Goal: Task Accomplishment & Management: Complete application form

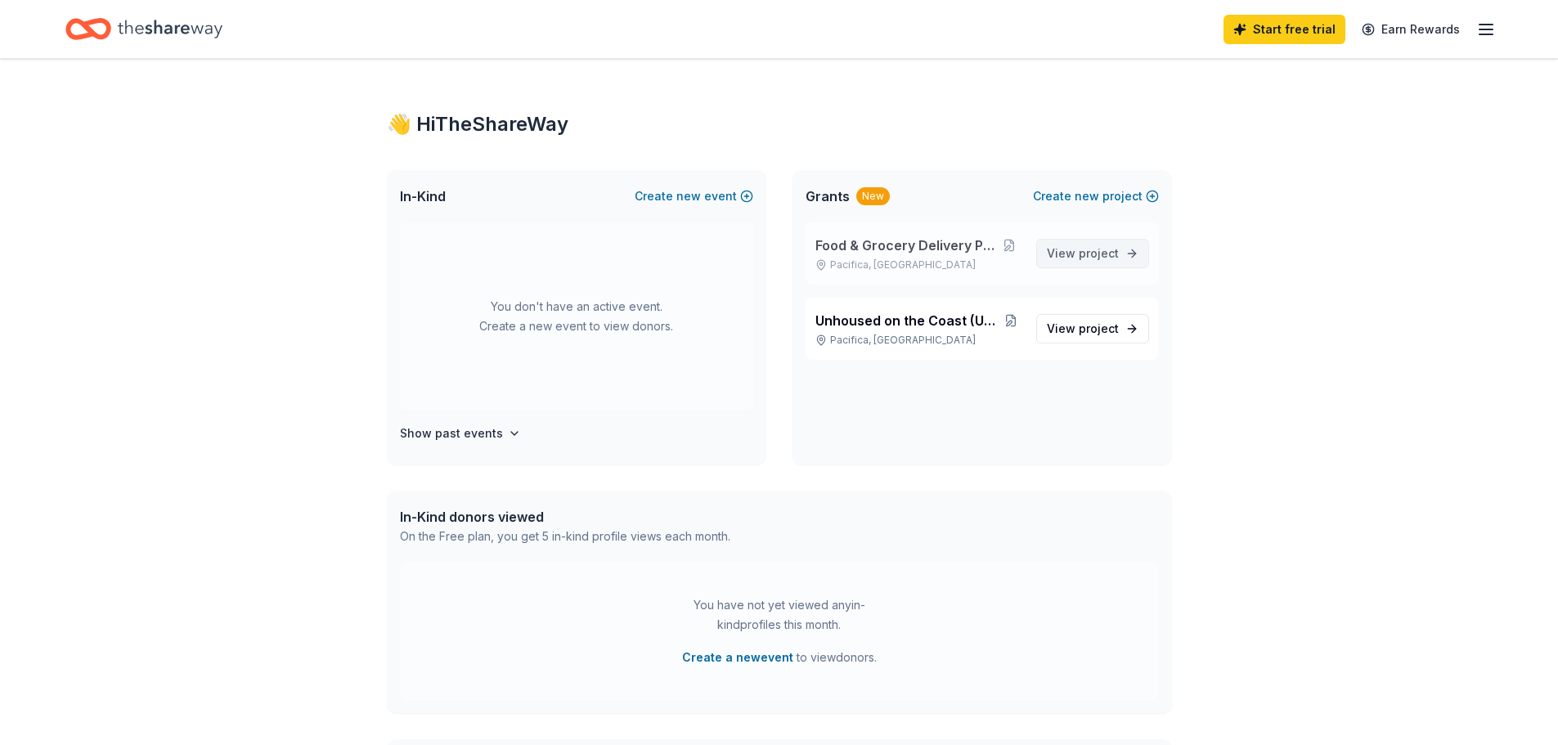
click at [1075, 254] on span "View project" at bounding box center [1083, 254] width 72 height 20
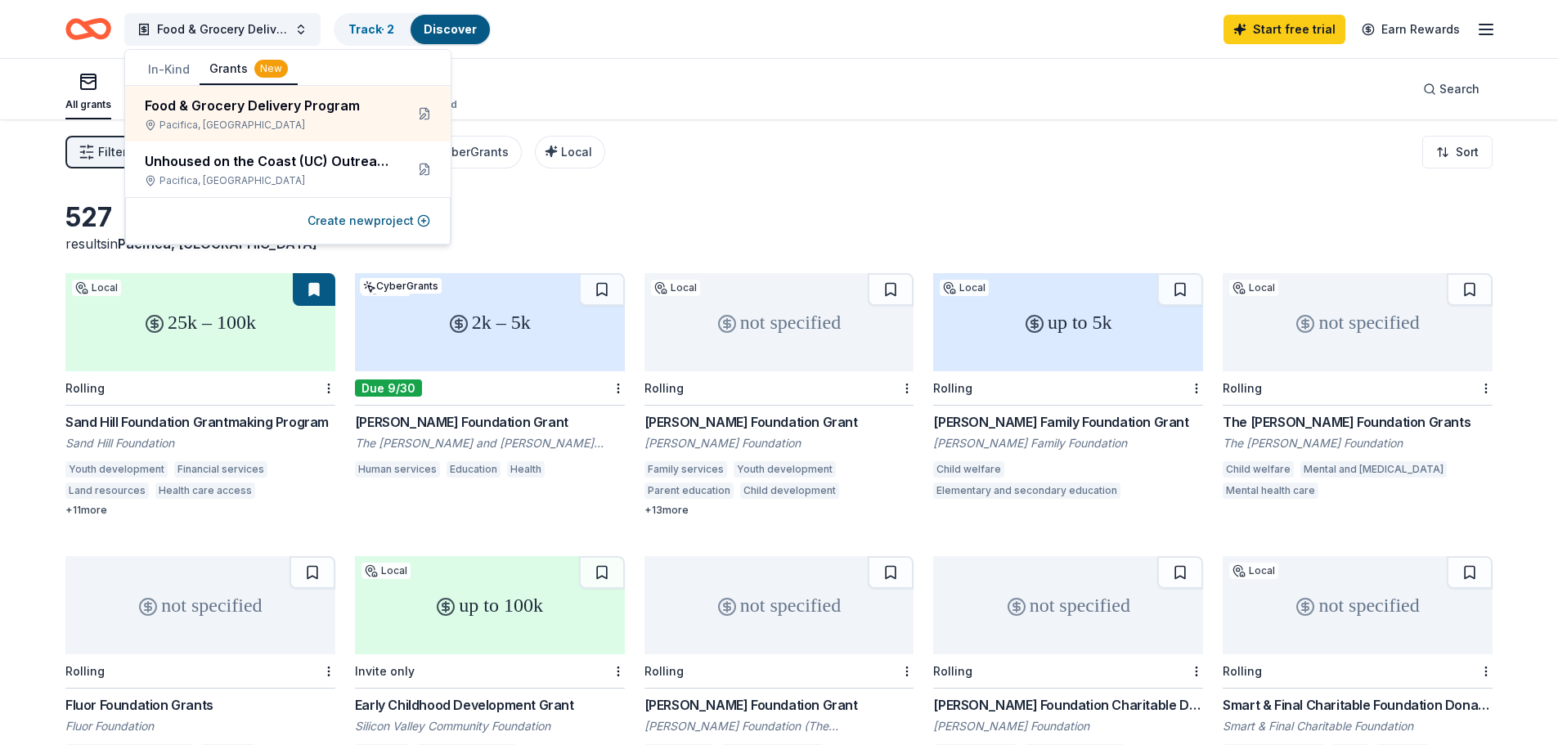
click at [305, 291] on button at bounding box center [314, 289] width 43 height 33
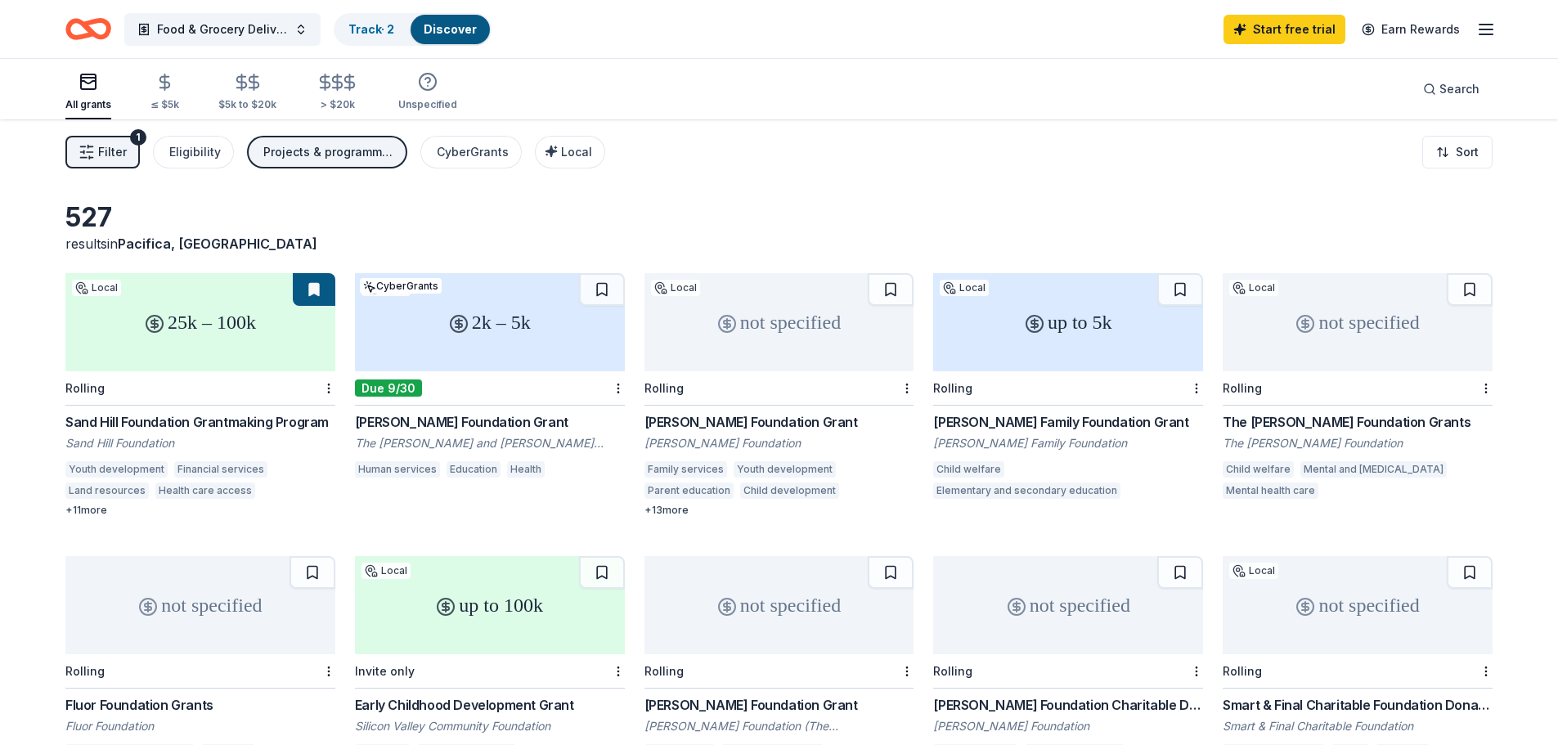
click at [317, 289] on button at bounding box center [314, 289] width 43 height 33
click at [315, 298] on button at bounding box center [314, 289] width 43 height 33
click at [315, 293] on button at bounding box center [314, 289] width 43 height 33
click at [318, 281] on button at bounding box center [314, 289] width 43 height 33
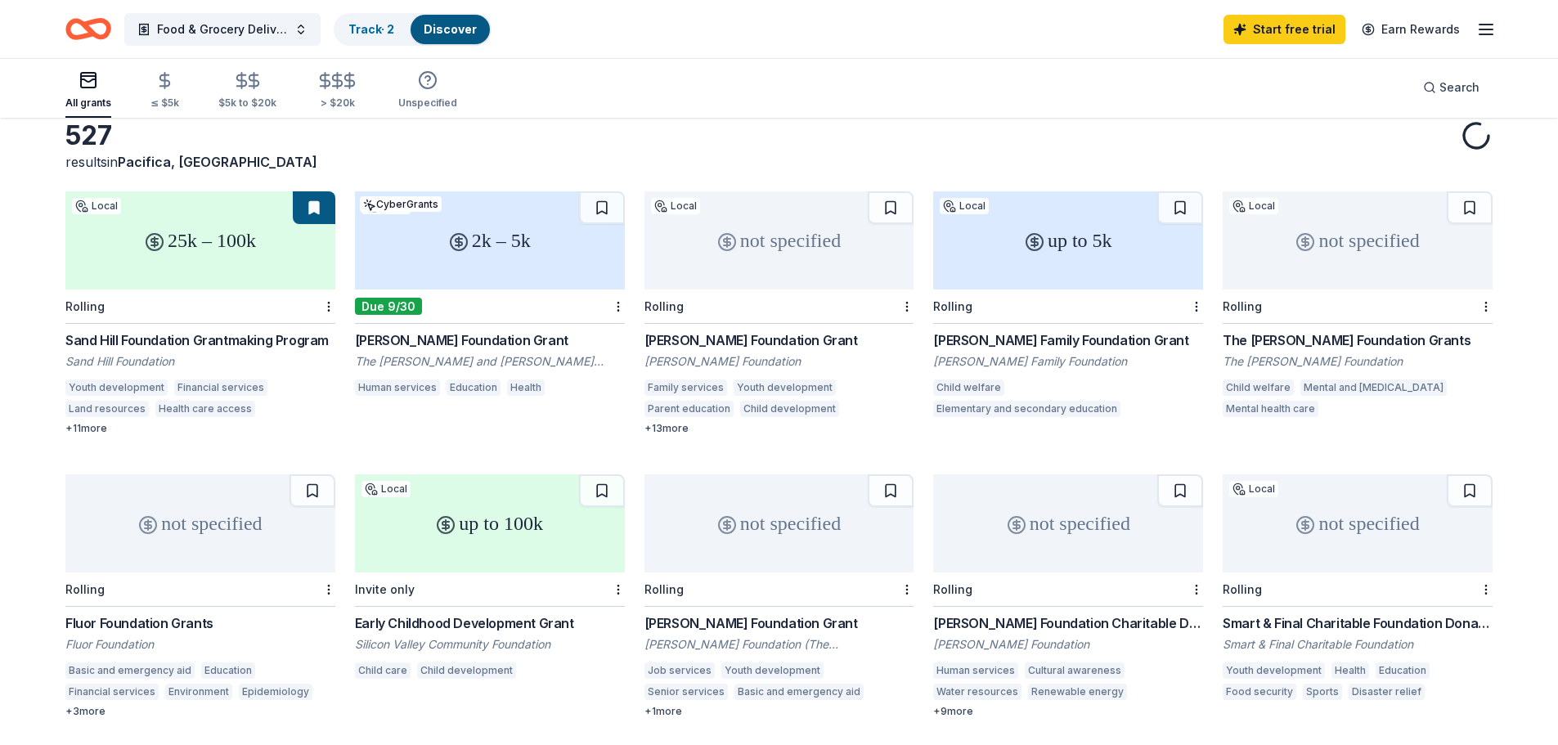
click at [475, 264] on div "2k – 5k" at bounding box center [490, 240] width 270 height 98
click at [569, 258] on div "2k – 5k" at bounding box center [490, 240] width 270 height 98
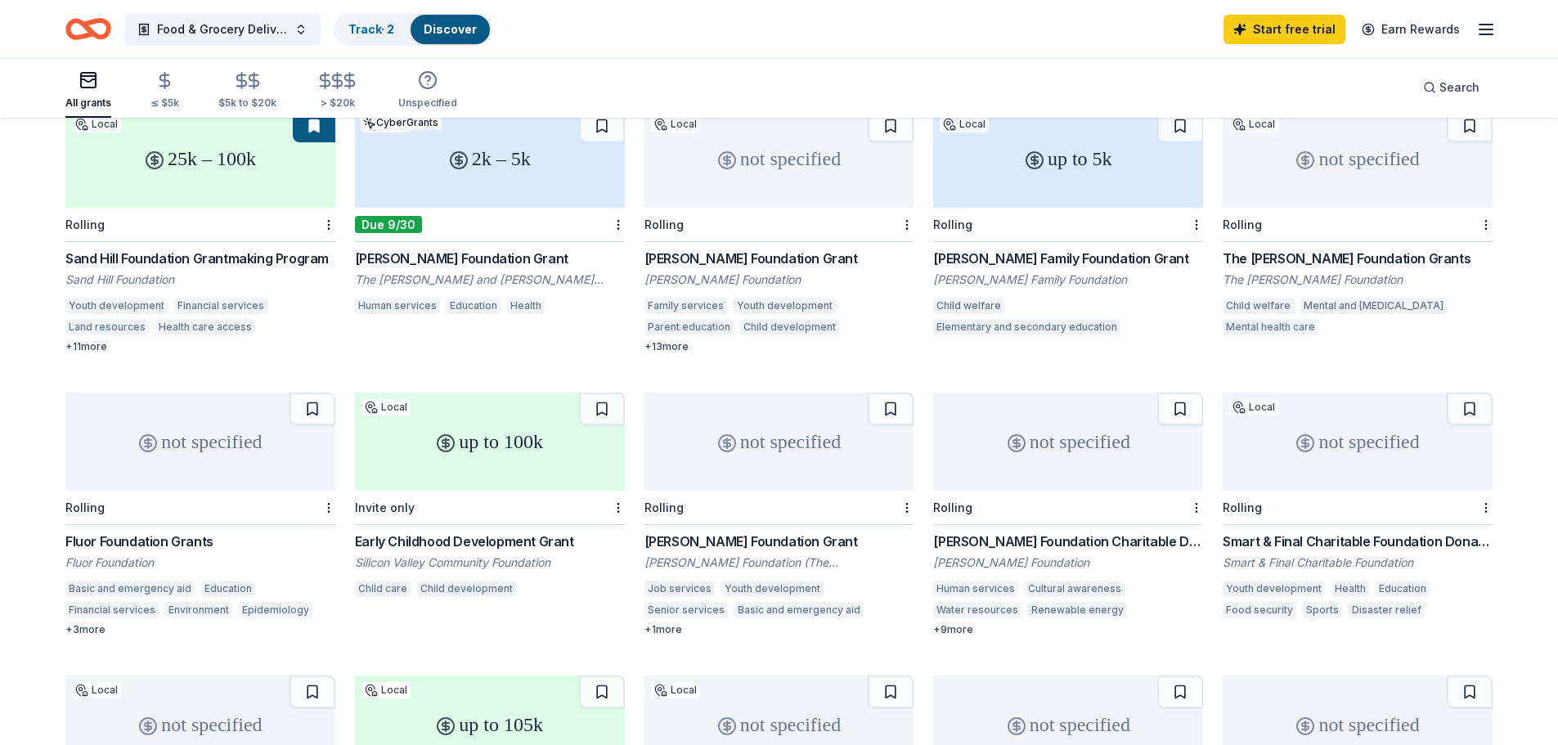
drag, startPoint x: 345, startPoint y: 277, endPoint x: 583, endPoint y: 276, distance: 238.0
click at [583, 276] on div "25k – 100k Local Rolling Sand Hill Foundation Grantmaking Program Sand Hill Fou…" at bounding box center [778, 656] width 1427 height 1093
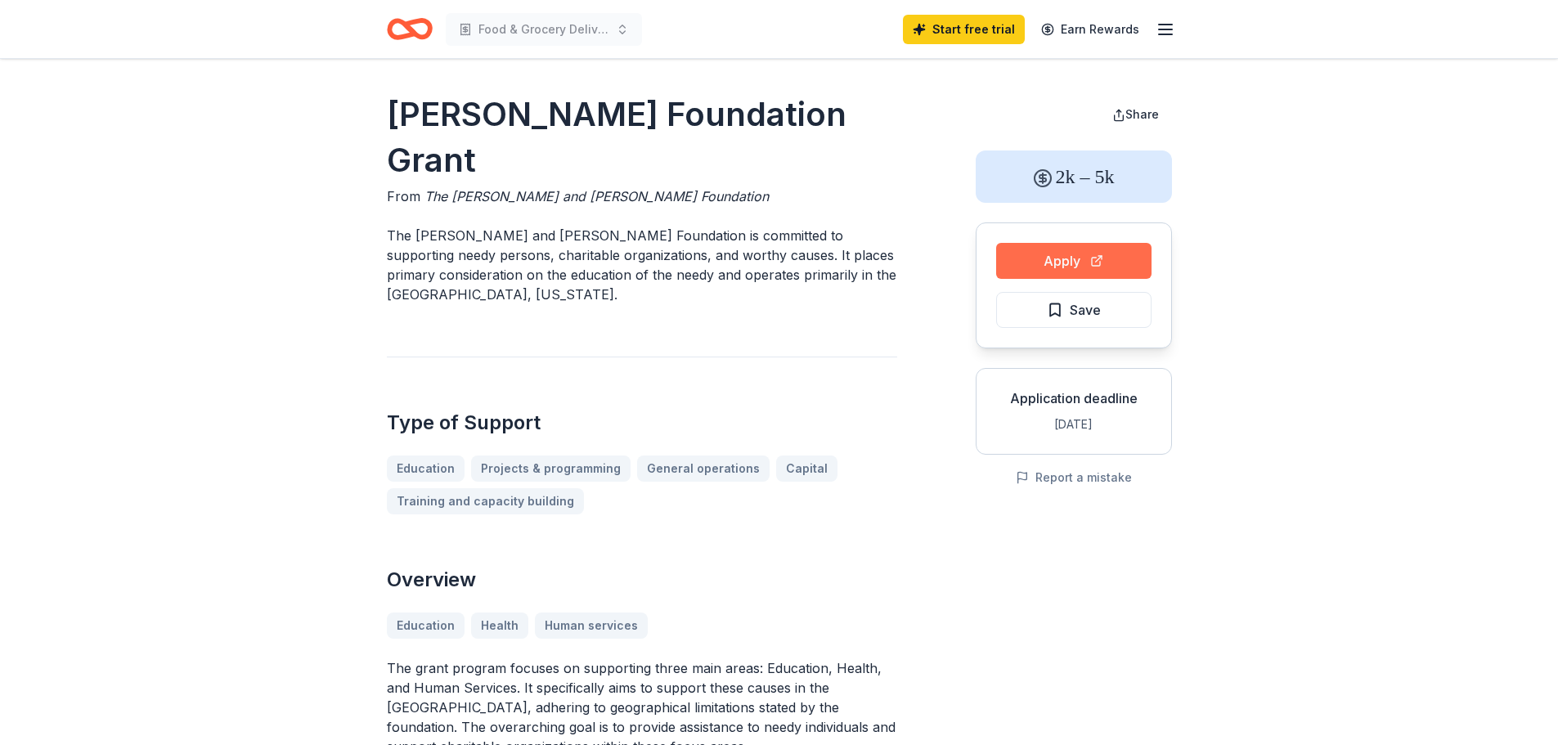
click at [1043, 264] on button "Apply" at bounding box center [1073, 261] width 155 height 36
click at [1072, 262] on button "Apply" at bounding box center [1073, 261] width 155 height 36
click at [1041, 225] on div "Apply Save" at bounding box center [1074, 285] width 196 height 126
click at [1040, 257] on button "Apply" at bounding box center [1073, 261] width 155 height 36
